Goal: Information Seeking & Learning: Understand process/instructions

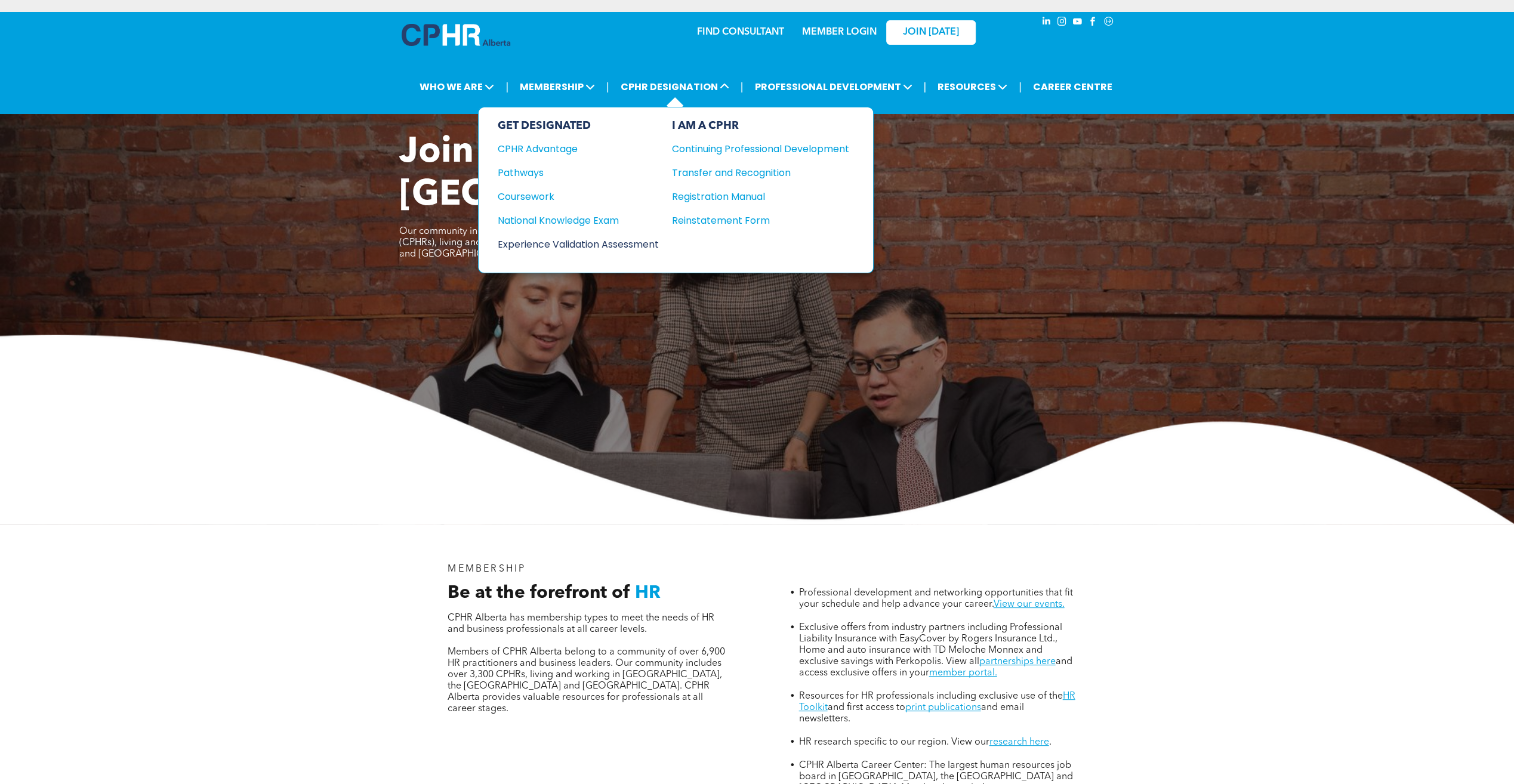
click at [590, 237] on div "Experience Validation Assessment" at bounding box center [570, 245] width 145 height 15
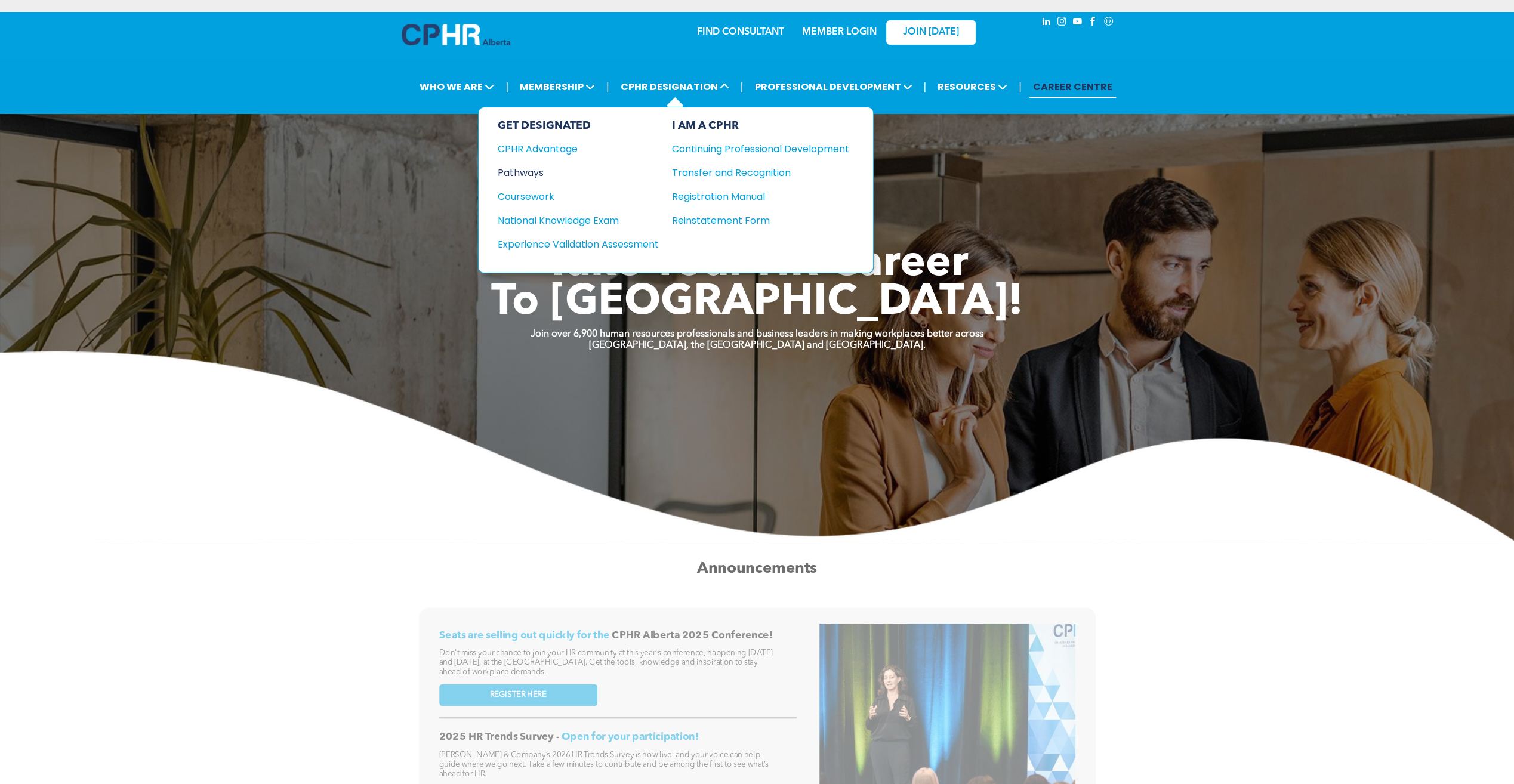
click at [537, 169] on div "Pathways" at bounding box center [570, 173] width 145 height 15
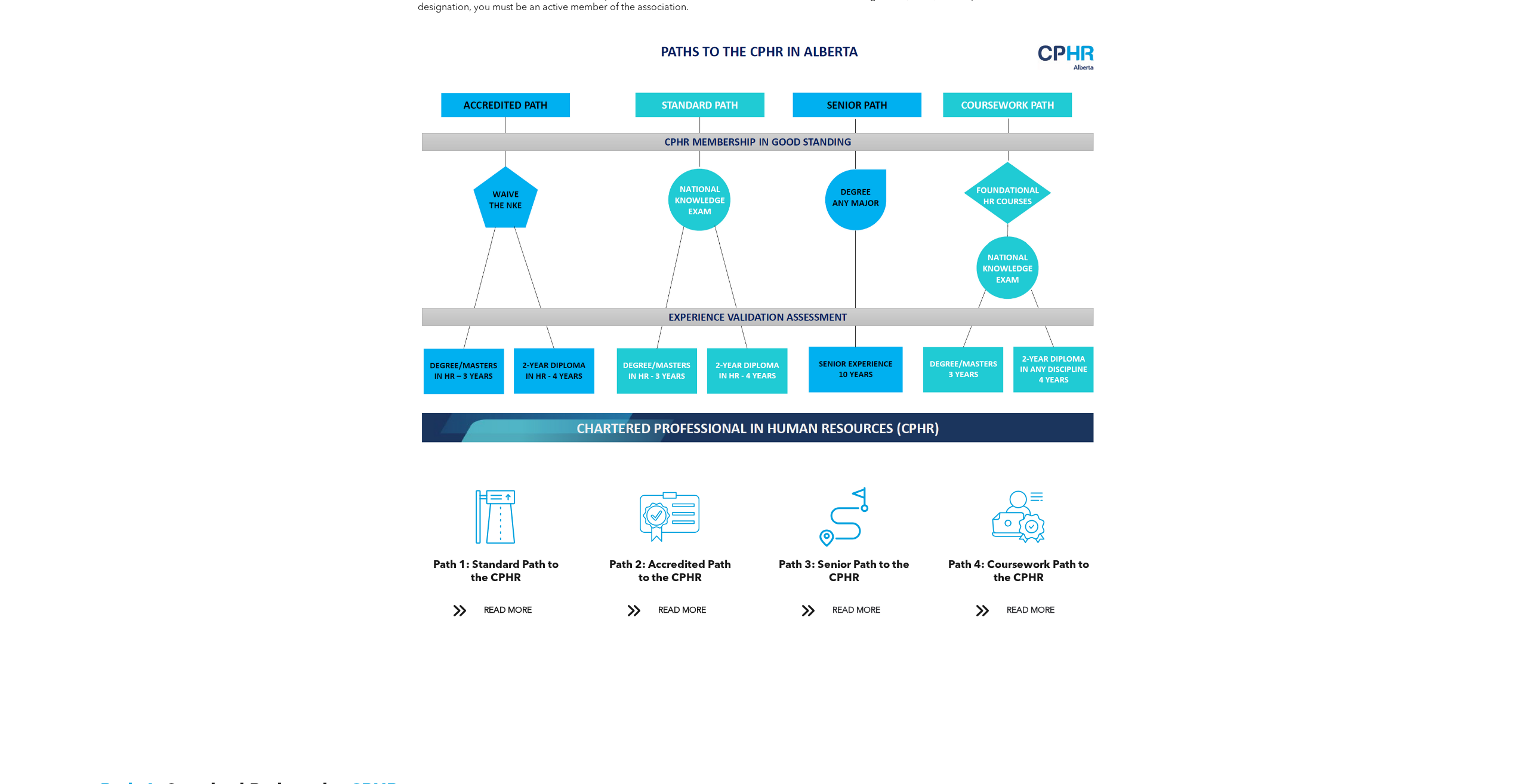
scroll to position [1074, 0]
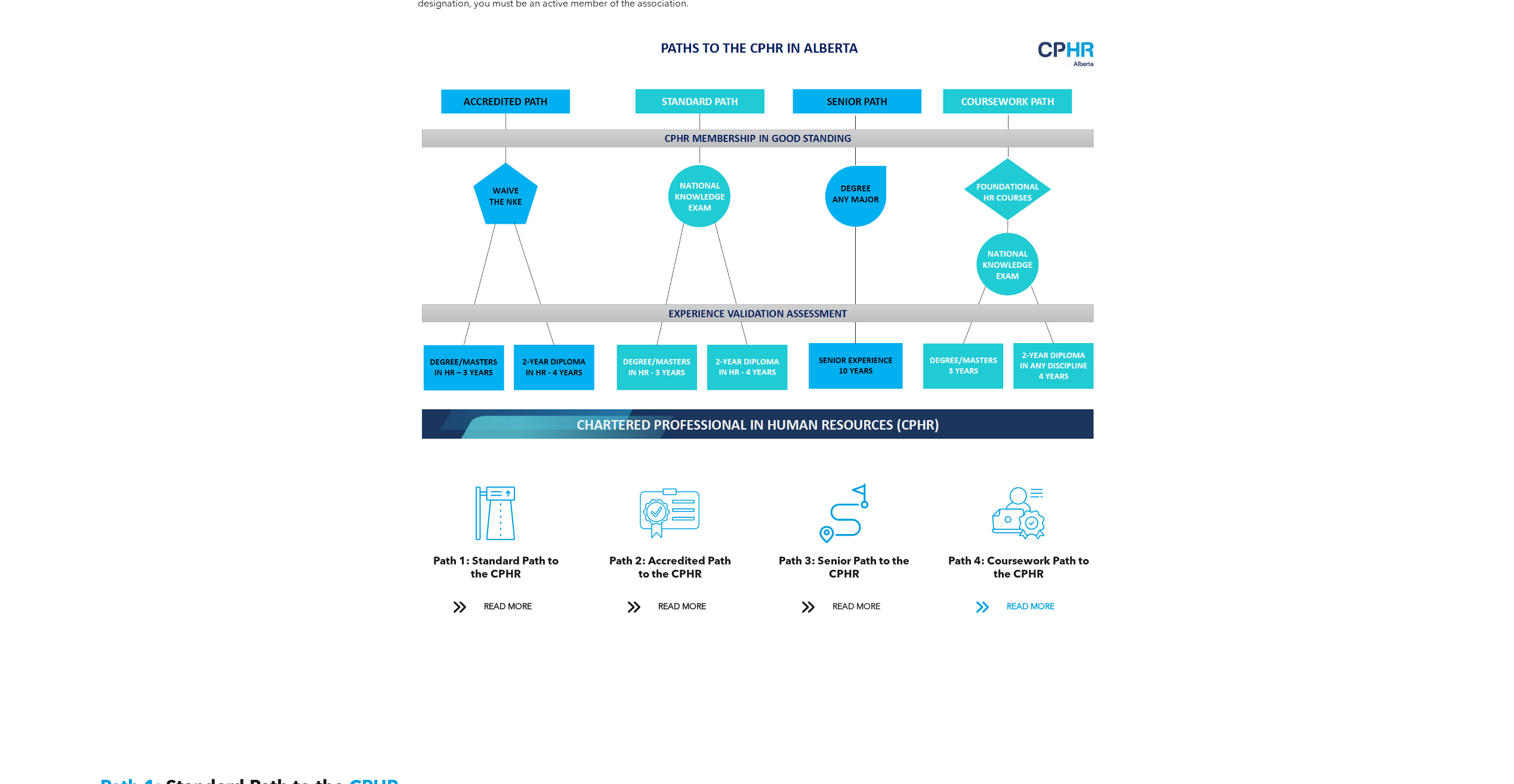
click at [1030, 598] on span "READ MORE" at bounding box center [1030, 607] width 56 height 22
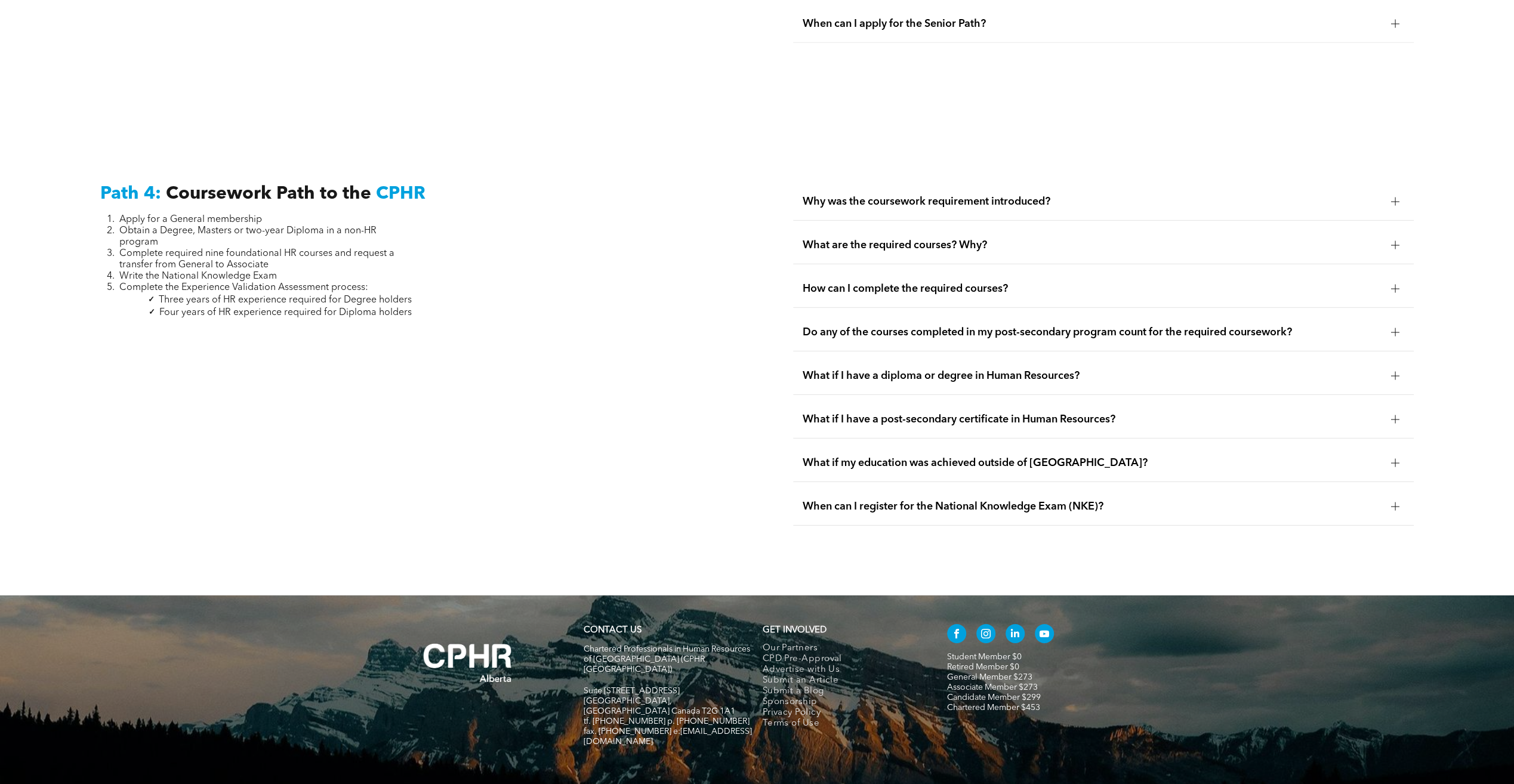
scroll to position [3595, 0]
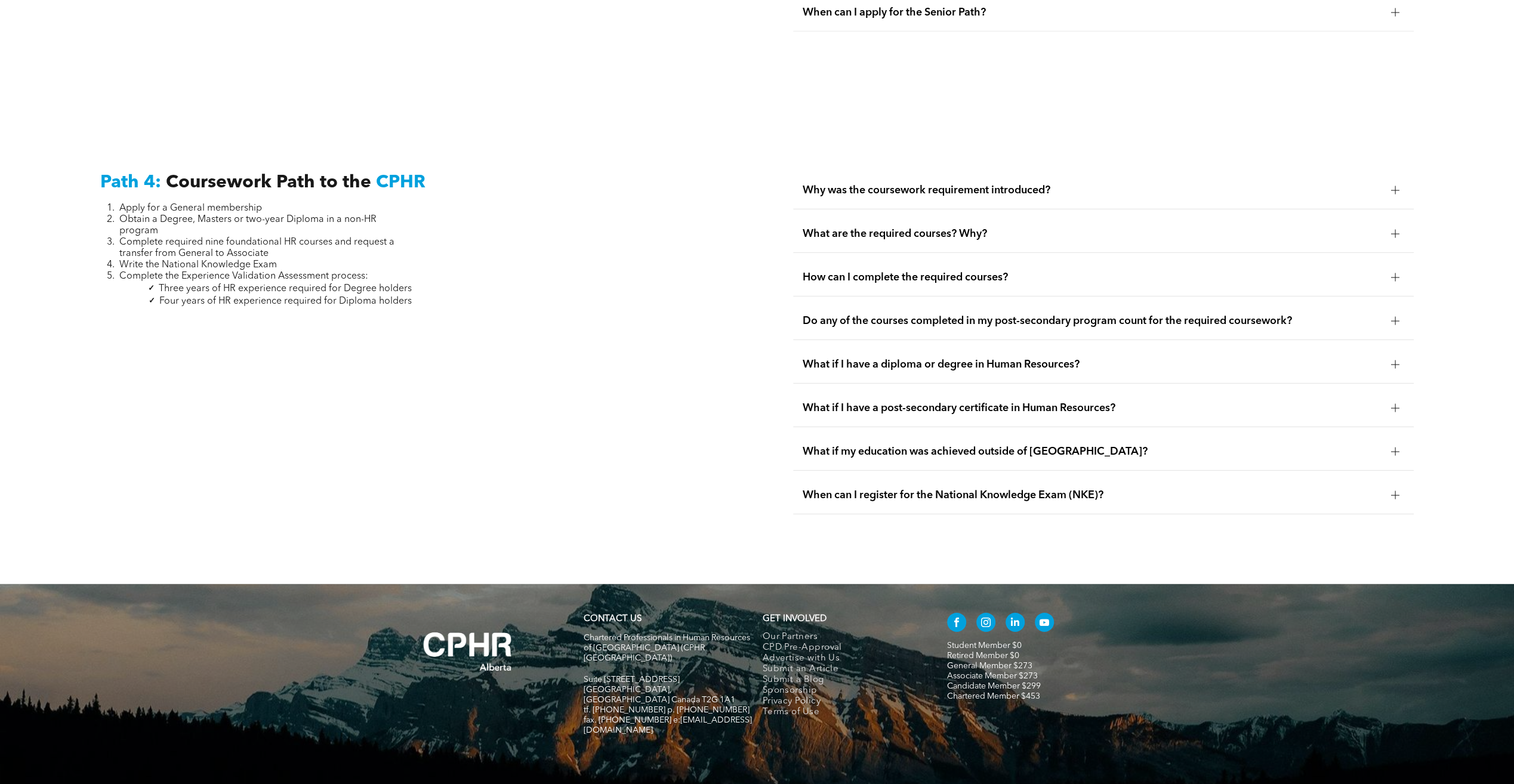
click at [921, 314] on span "Do any of the courses completed in my post-secondary program count for the requ…" at bounding box center [1093, 321] width 579 height 13
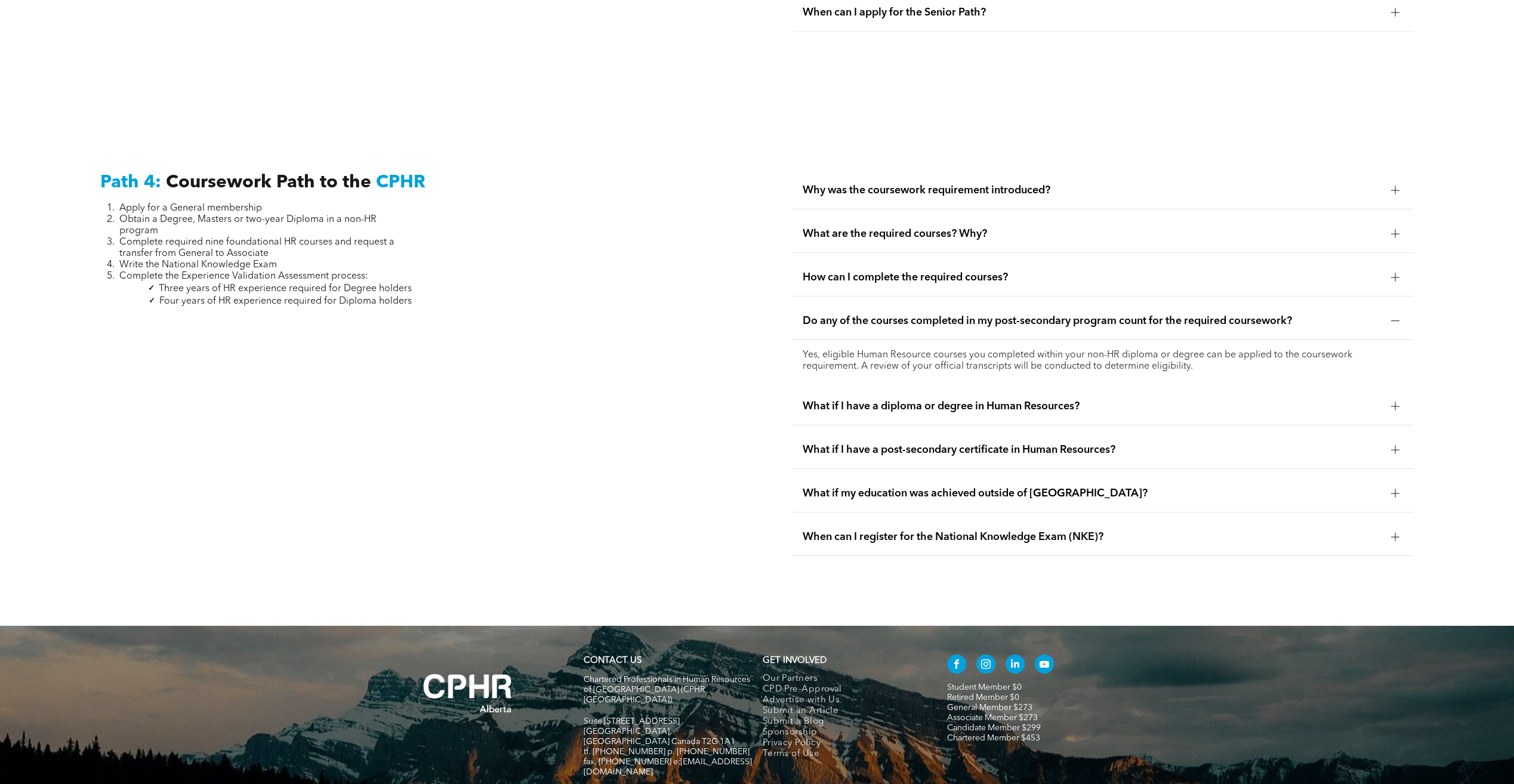
click at [975, 399] on span "What if I have a diploma or degree in Human Resources?" at bounding box center [1093, 406] width 579 height 13
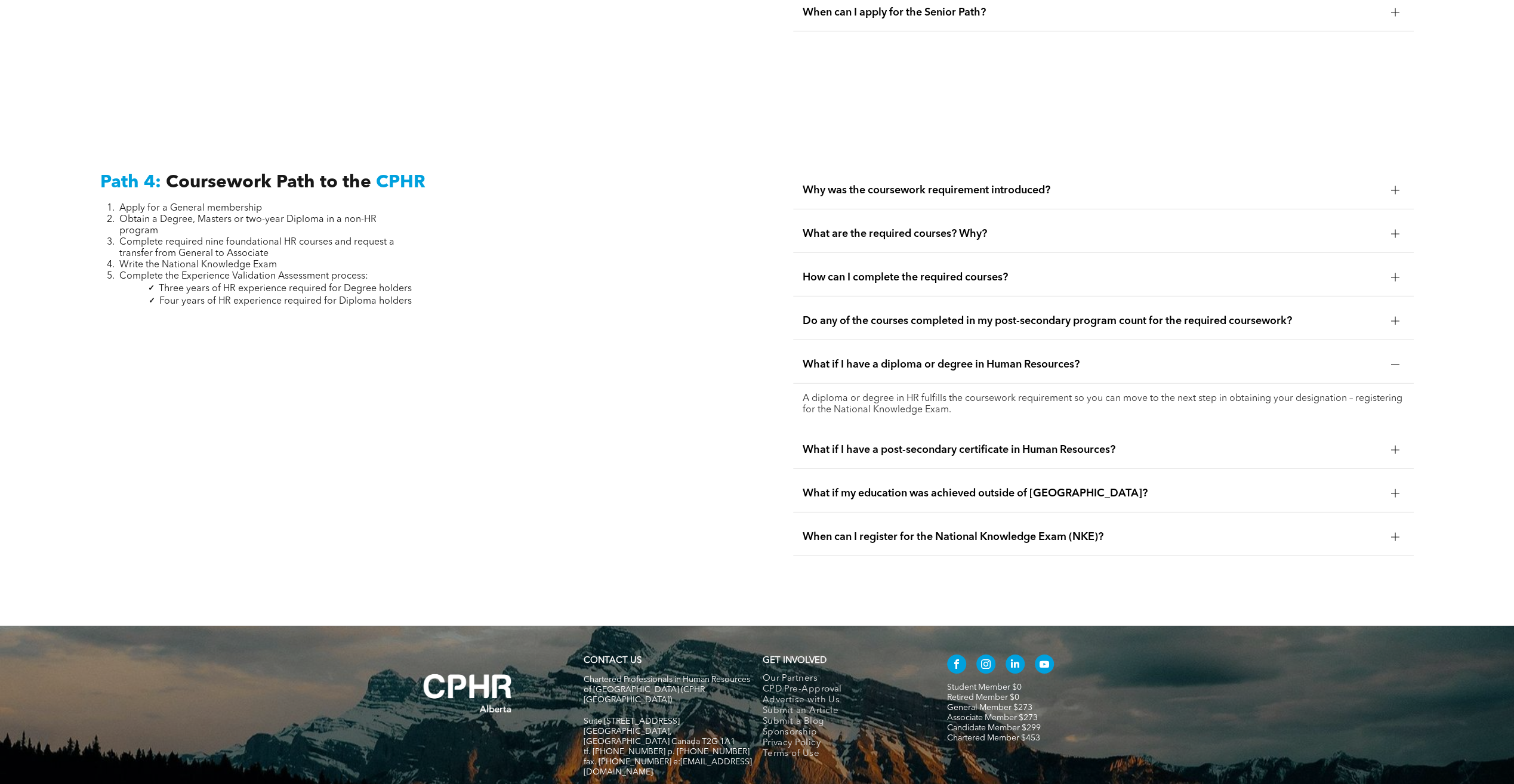
click at [968, 443] on span "What if I have a post-secondary certificate in Human Resources?" at bounding box center [1093, 450] width 579 height 13
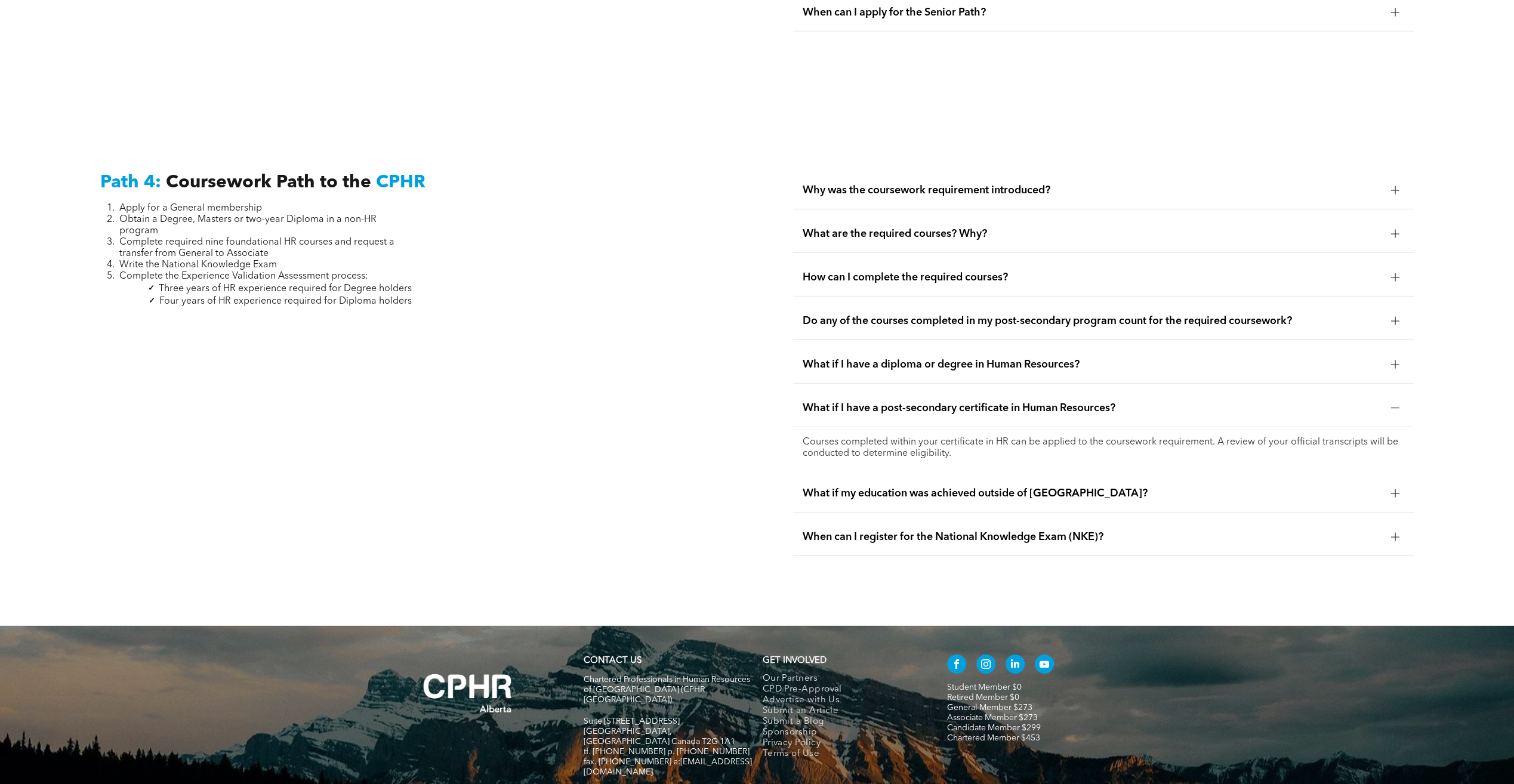
click at [969, 487] on span "What if my education was achieved outside of [GEOGRAPHIC_DATA]?" at bounding box center [1093, 494] width 579 height 13
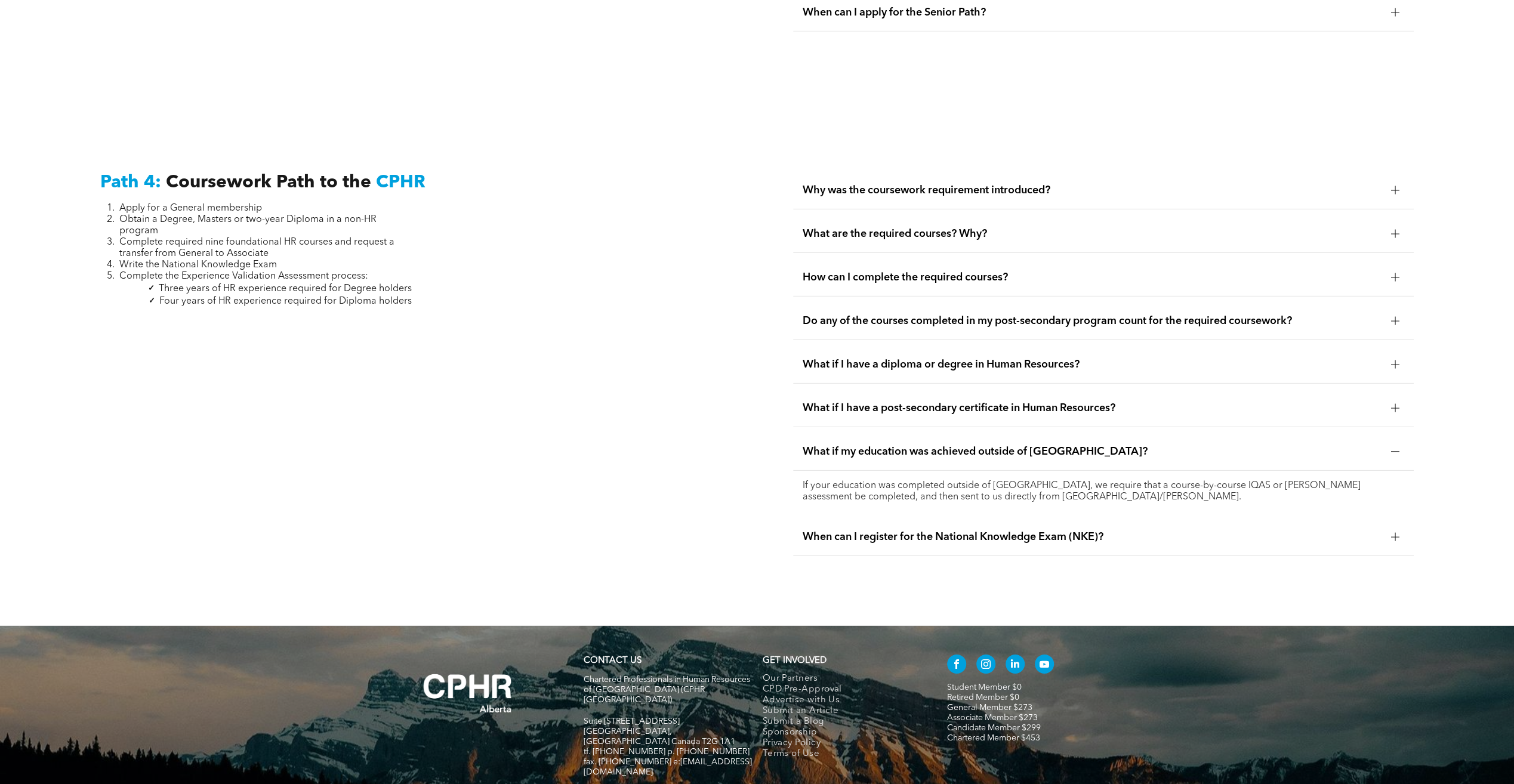
click at [951, 530] on span "When can I register for the National Knowledge Exam (NKE)?" at bounding box center [1093, 537] width 579 height 13
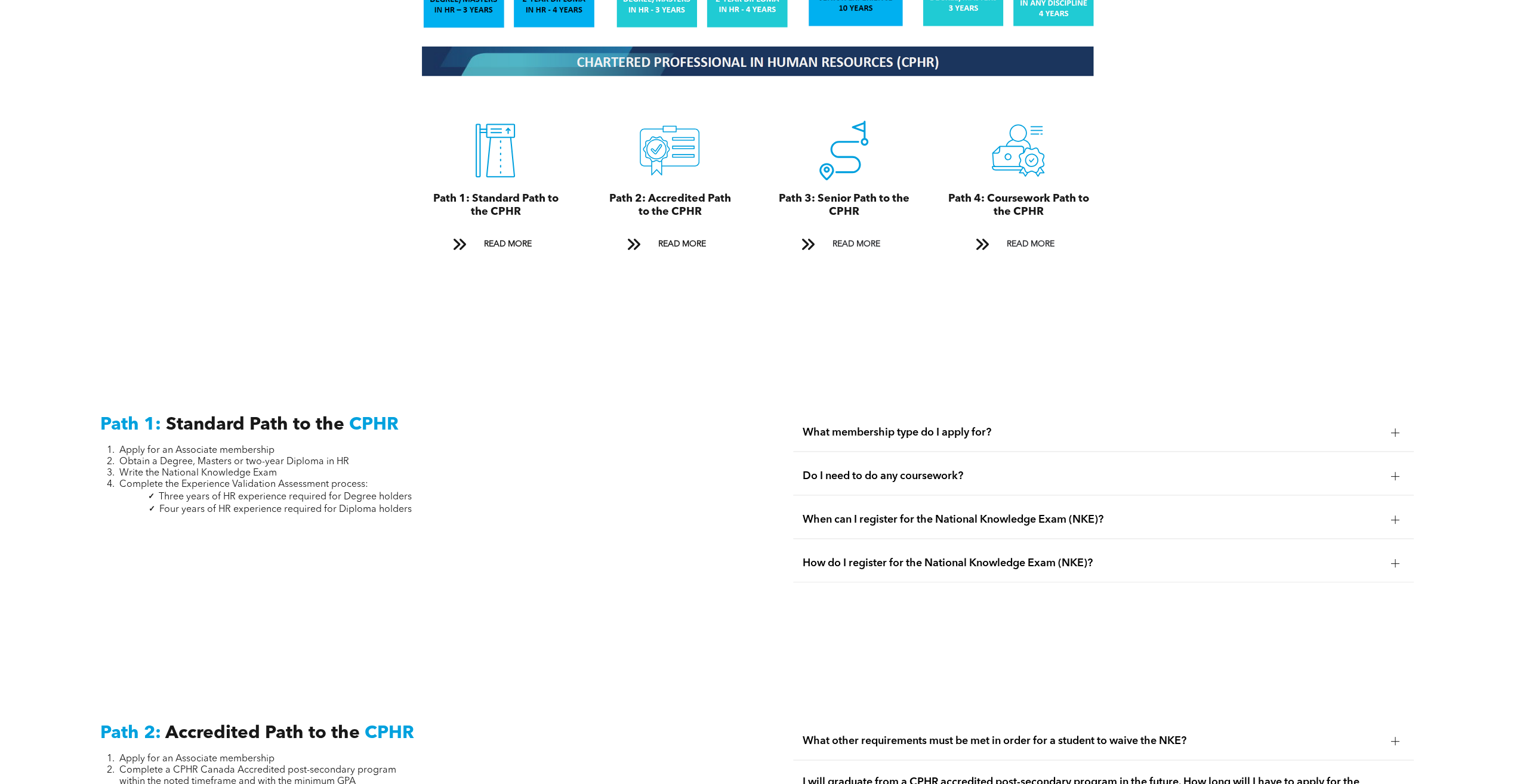
scroll to position [1418, 0]
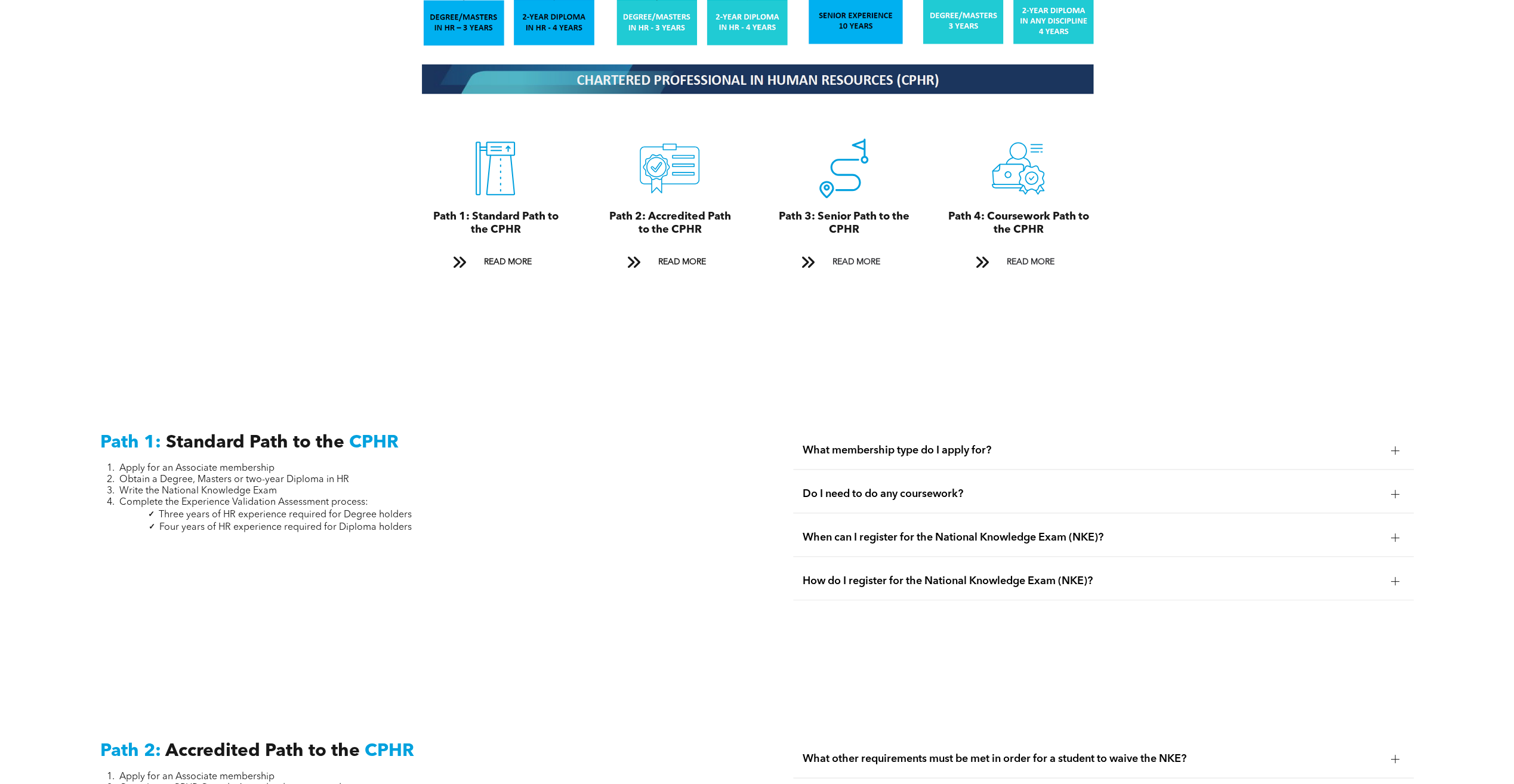
click at [922, 488] on span "Do I need to do any coursework?" at bounding box center [1093, 494] width 579 height 13
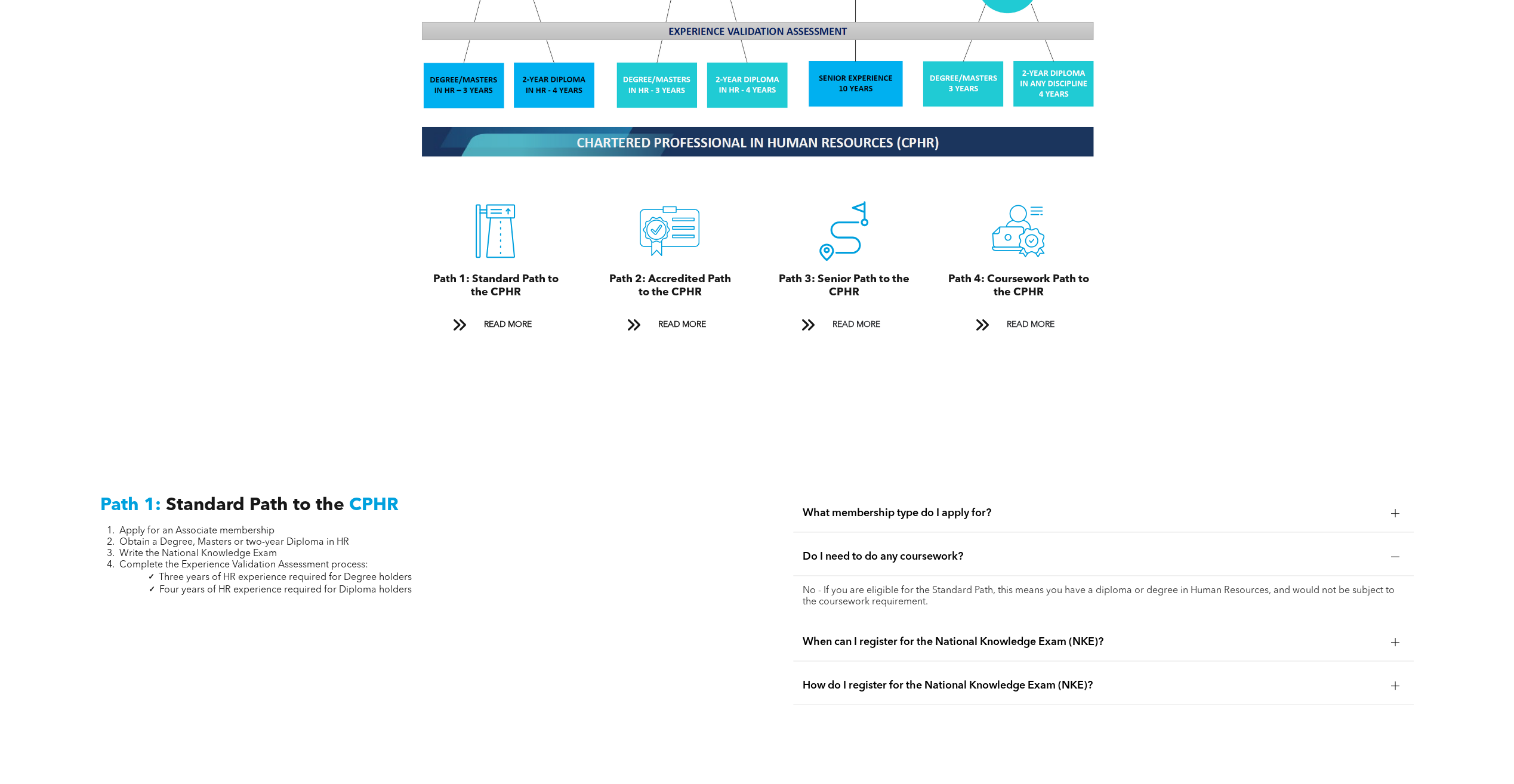
scroll to position [1299, 0]
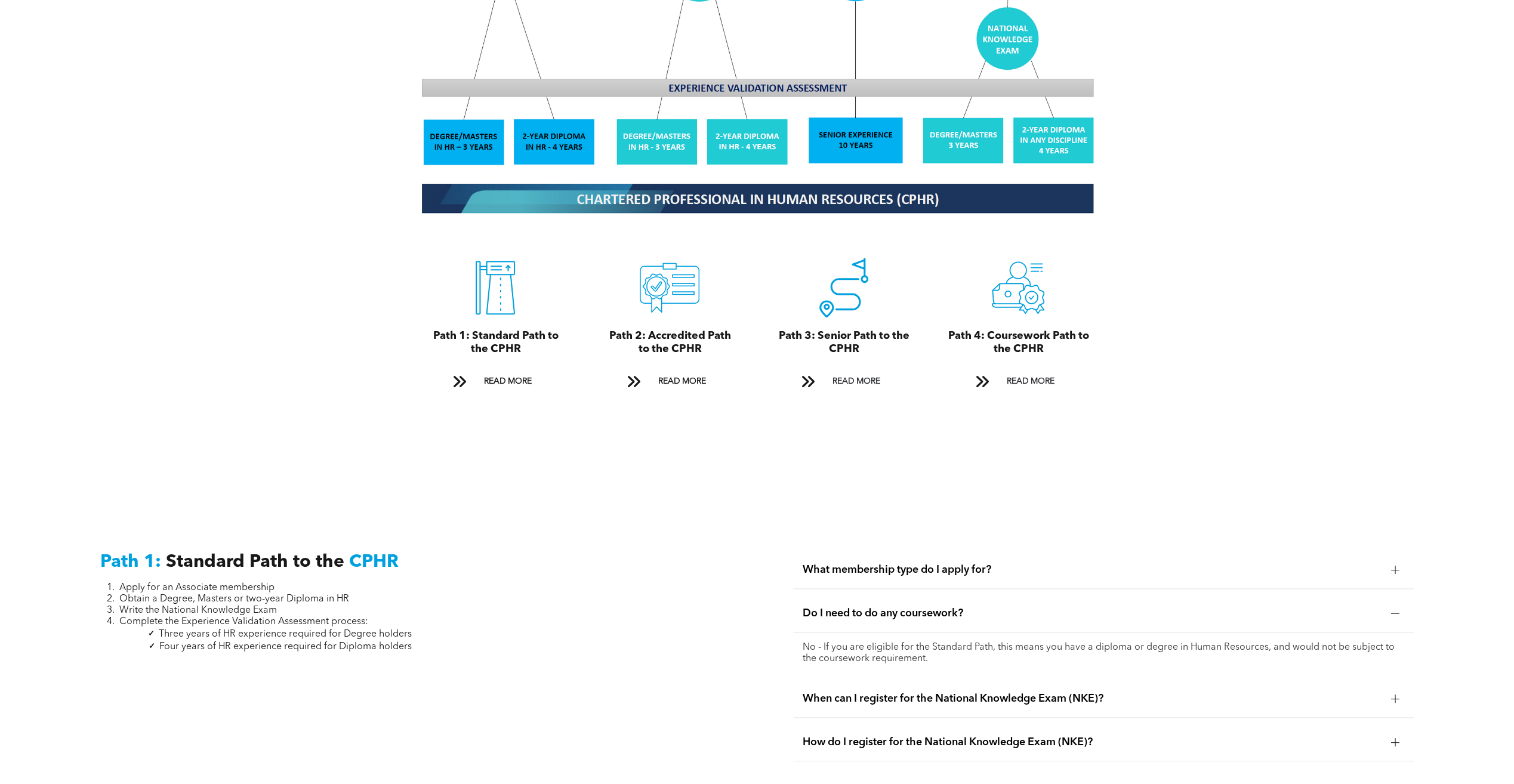
click at [971, 563] on span "What membership type do I apply for?" at bounding box center [1093, 570] width 579 height 13
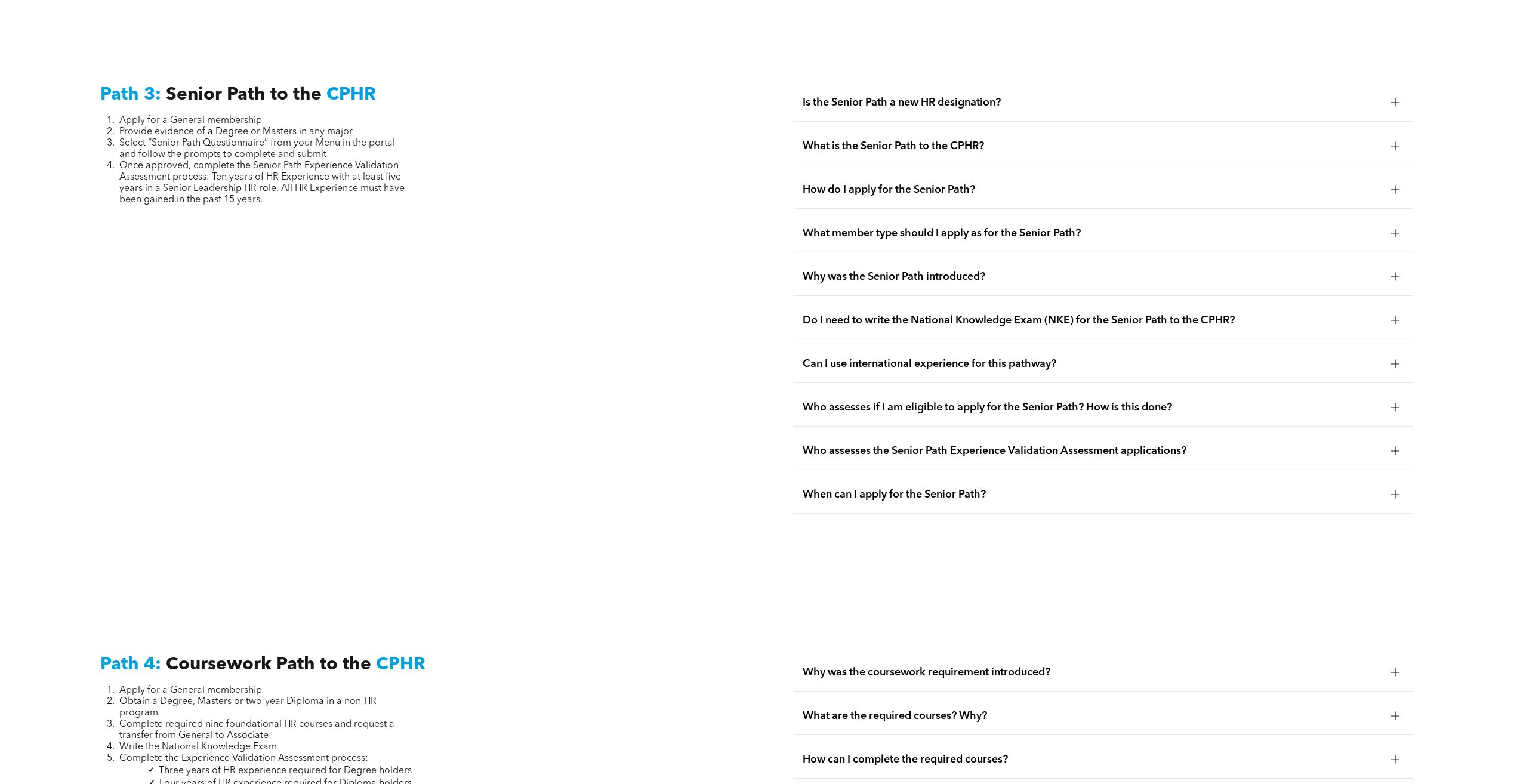
scroll to position [3328, 0]
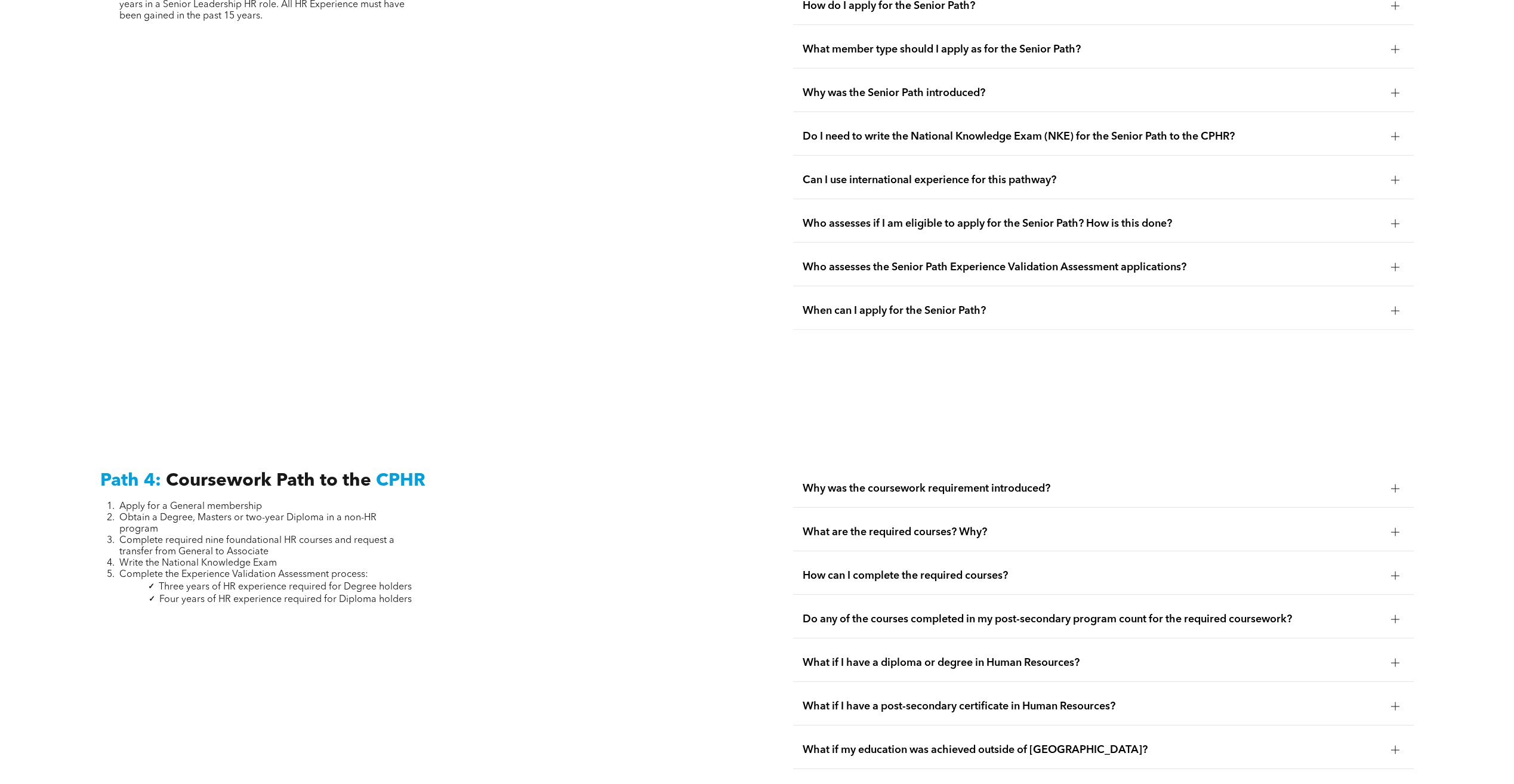
click at [918, 482] on span "Why was the coursework requirement introduced?" at bounding box center [1093, 489] width 579 height 13
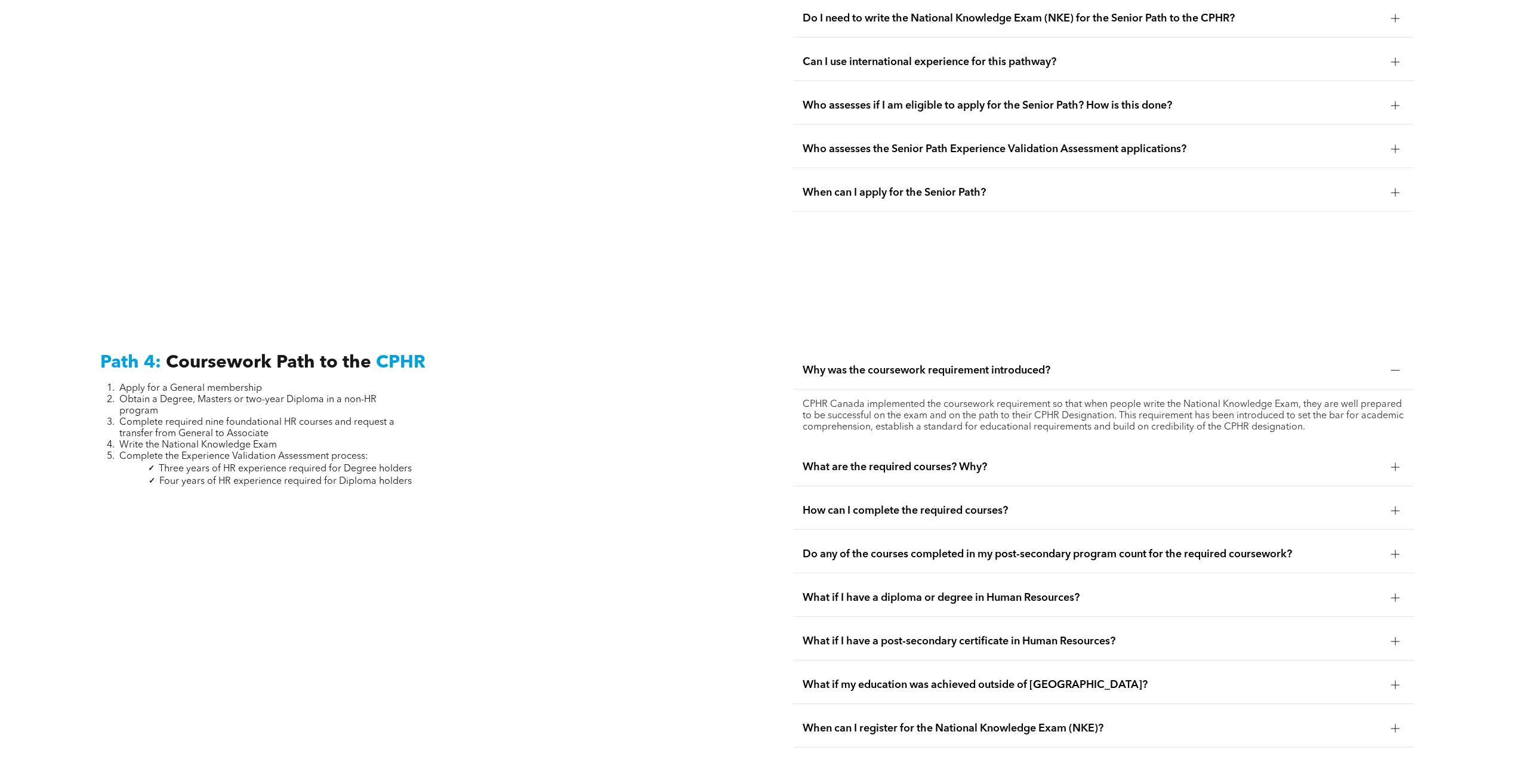
scroll to position [3447, 0]
click at [944, 503] on span "How can I complete the required courses?" at bounding box center [1093, 509] width 579 height 13
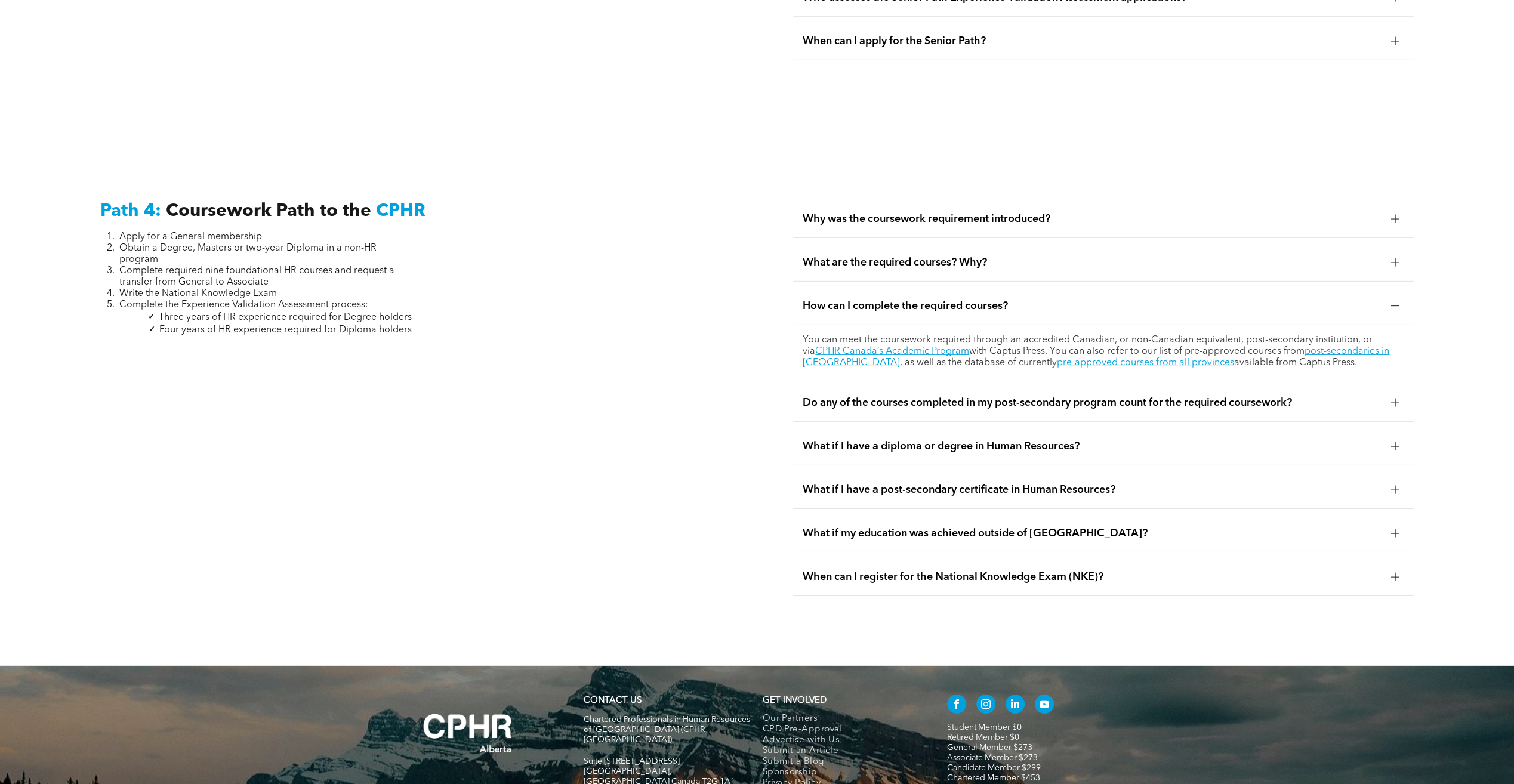
scroll to position [3626, 0]
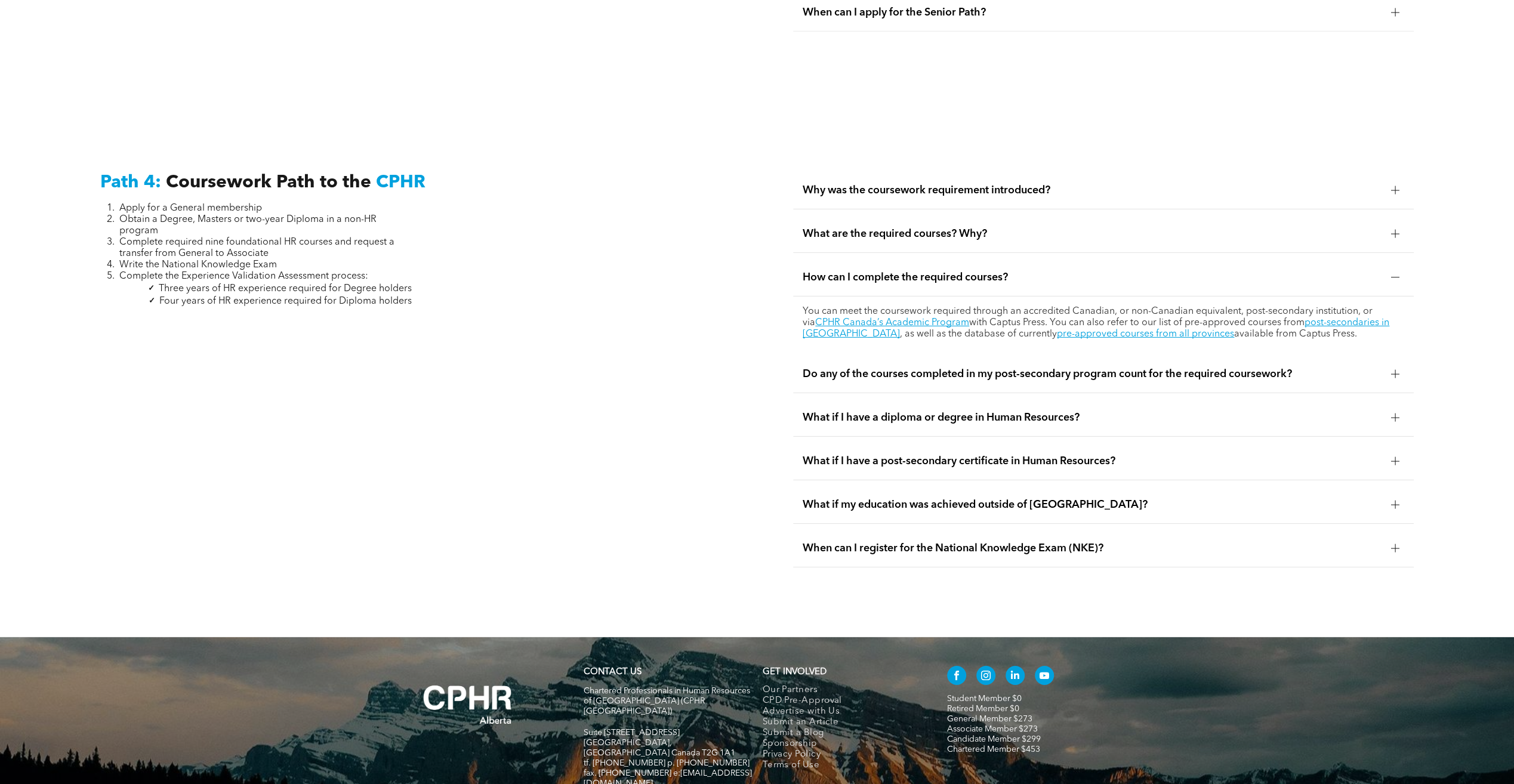
click at [889, 227] on span "What are the required courses? Why?" at bounding box center [1093, 234] width 579 height 13
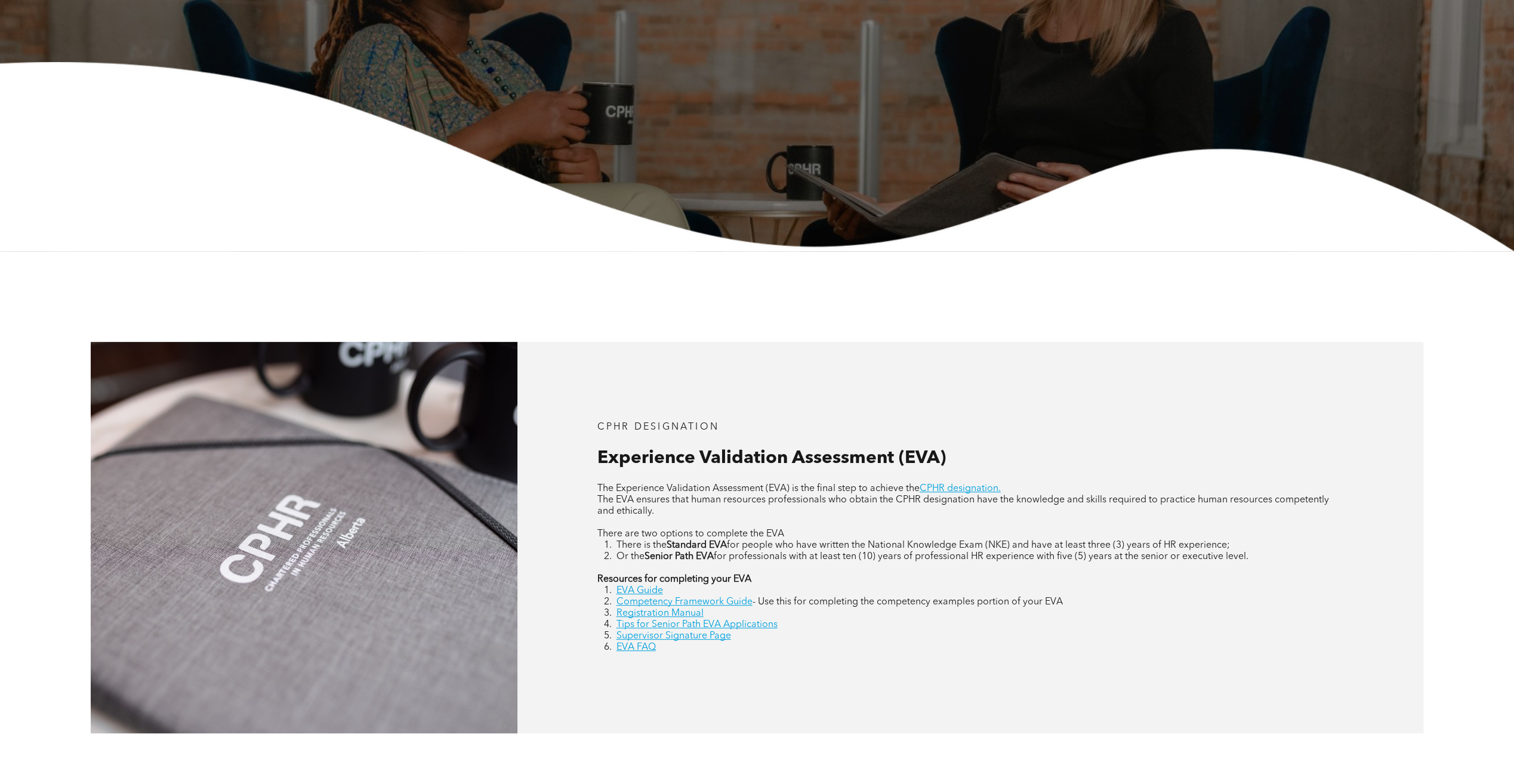
scroll to position [298, 0]
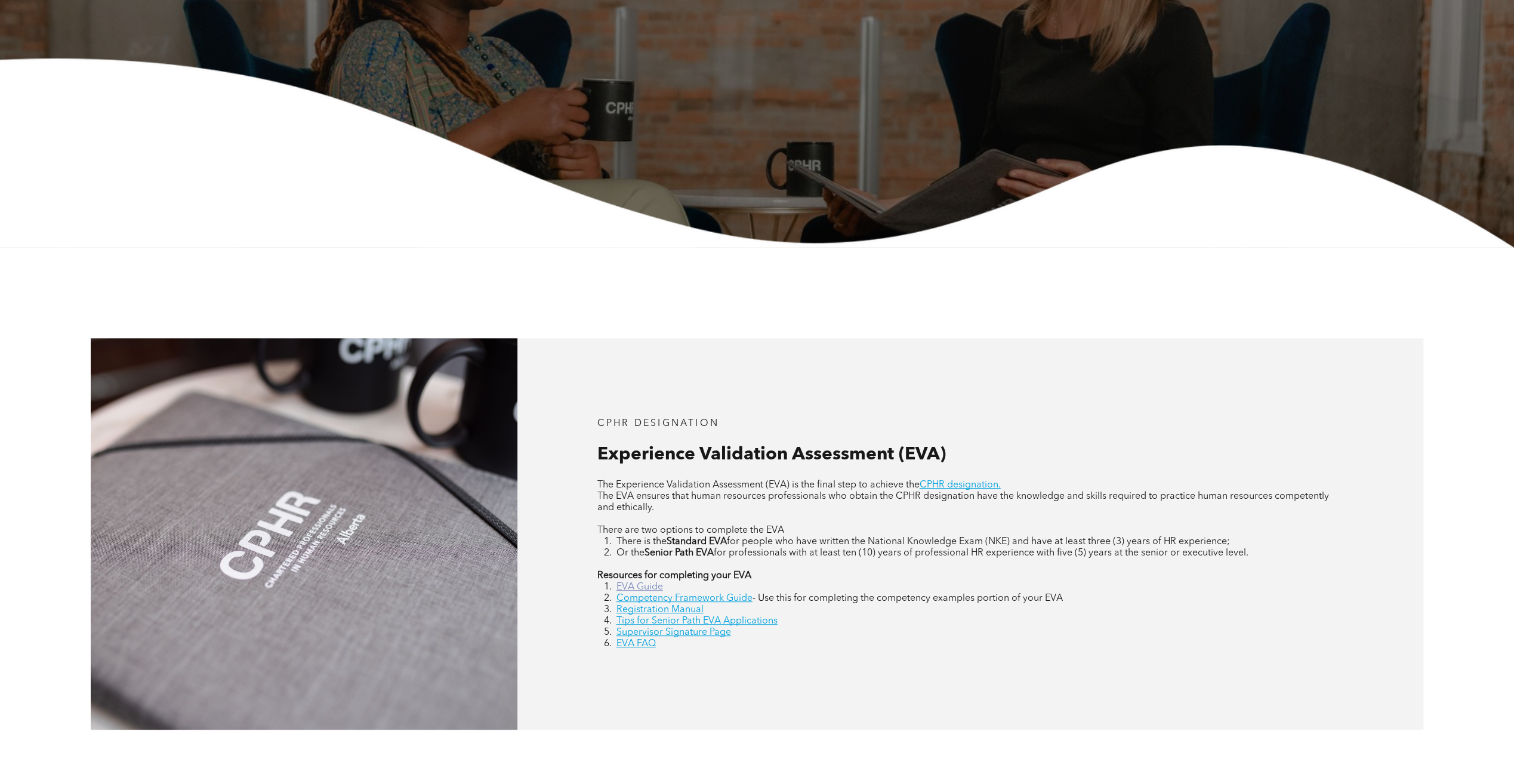
click at [638, 589] on link "EVA Guide" at bounding box center [640, 587] width 46 height 10
